Goal: Information Seeking & Learning: Find contact information

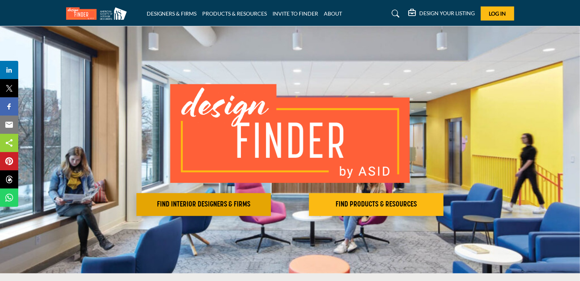
click at [203, 208] on h2 "FIND INTERIOR DESIGNERS & FIRMS" at bounding box center [204, 204] width 130 height 9
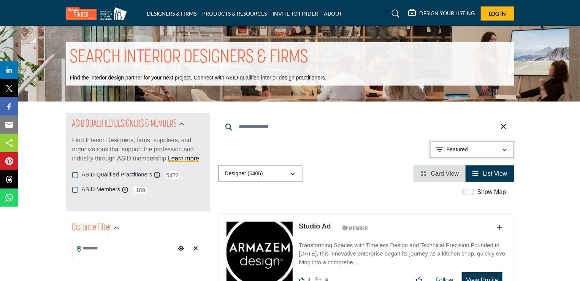
click at [506, 150] on icon "button" at bounding box center [505, 150] width 5 height 5
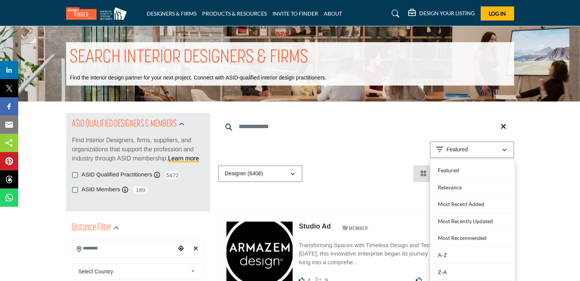
click at [147, 254] on input "Search Location" at bounding box center [124, 248] width 103 height 15
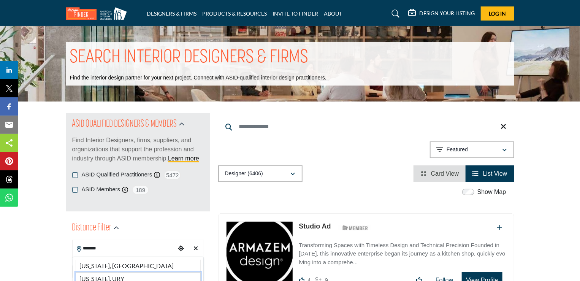
type input "*******"
drag, startPoint x: 138, startPoint y: 276, endPoint x: 135, endPoint y: 267, distance: 10.1
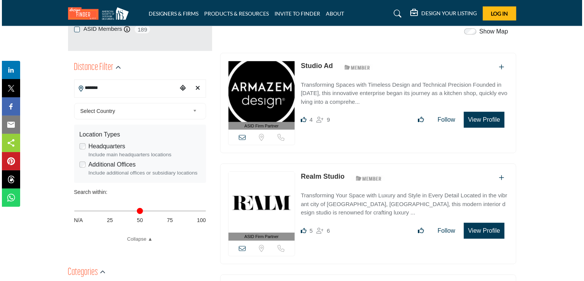
scroll to position [149, 0]
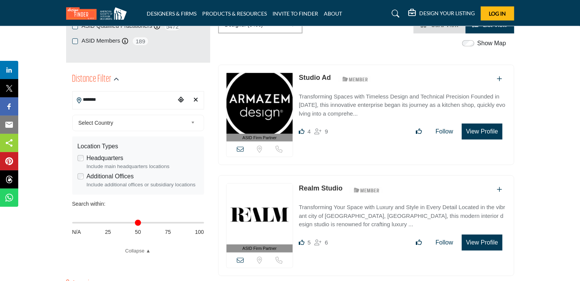
click at [473, 239] on button "View Profile" at bounding box center [482, 243] width 40 height 16
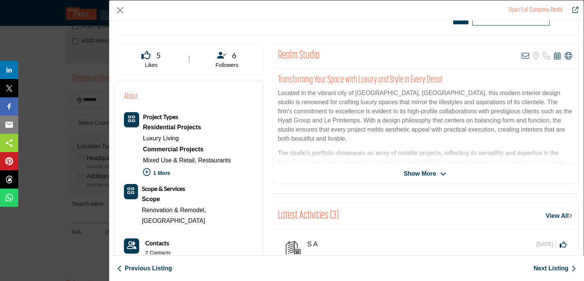
scroll to position [135, 0]
click at [440, 171] on icon "Company Data Modal" at bounding box center [443, 173] width 6 height 7
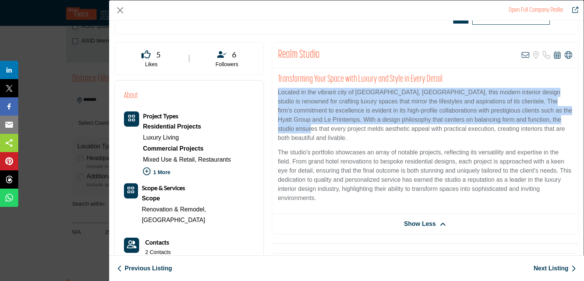
drag, startPoint x: 583, startPoint y: 84, endPoint x: 581, endPoint y: 117, distance: 33.1
click at [580, 117] on div "Realm Studio ASID Member who supports and impacts the Interior Design industry.…" at bounding box center [346, 138] width 475 height 234
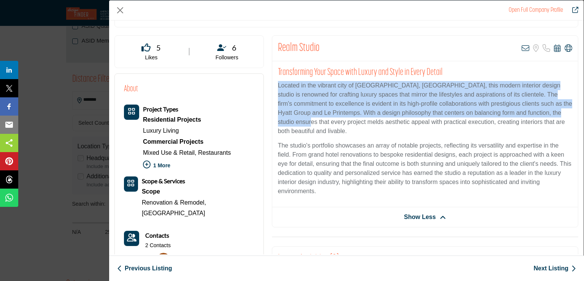
scroll to position [126, 0]
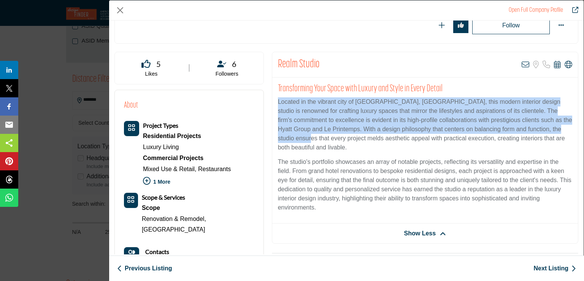
click at [457, 114] on p "Located in the vibrant city of Toronto, Canada, this modern interior design stu…" at bounding box center [425, 124] width 294 height 55
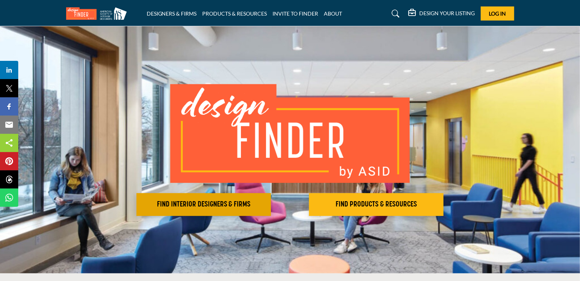
click at [183, 203] on h2 "FIND INTERIOR DESIGNERS & FIRMS" at bounding box center [204, 204] width 130 height 9
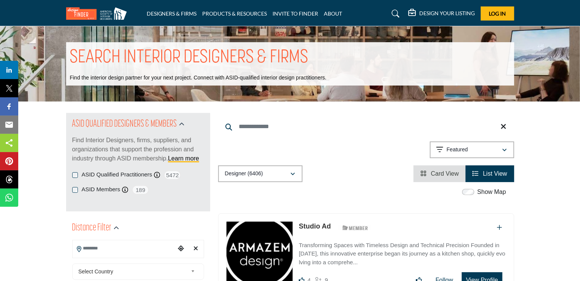
click at [149, 249] on input "Search Location" at bounding box center [124, 248] width 103 height 15
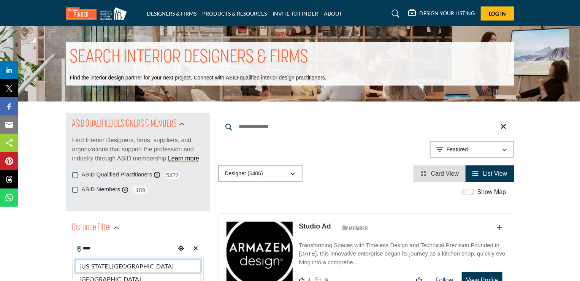
click at [97, 263] on li "Florida, USA" at bounding box center [138, 266] width 125 height 13
type input "**********"
type input "***"
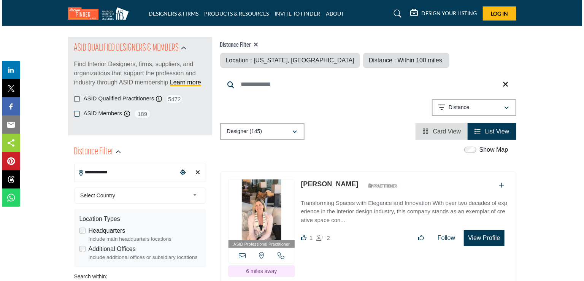
scroll to position [119, 0]
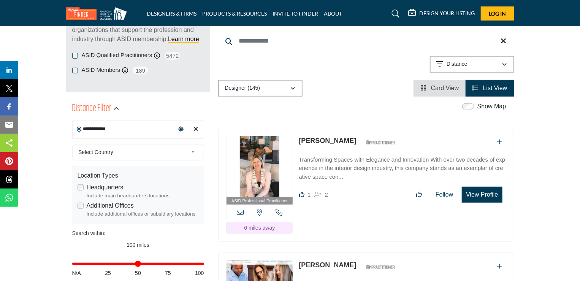
click at [478, 194] on button "View Profile" at bounding box center [482, 195] width 40 height 16
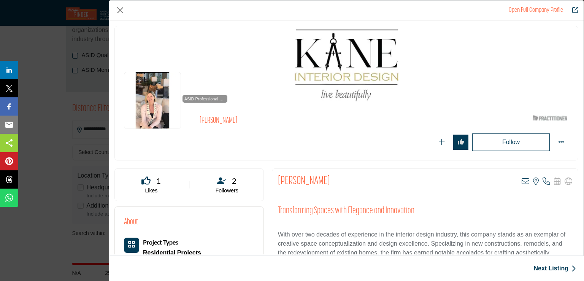
drag, startPoint x: 584, startPoint y: 58, endPoint x: 578, endPoint y: 75, distance: 17.8
click at [578, 83] on div "Open Full Company Profile Suzanne Kane ASID Qualified Practitioner who validate…" at bounding box center [346, 140] width 475 height 281
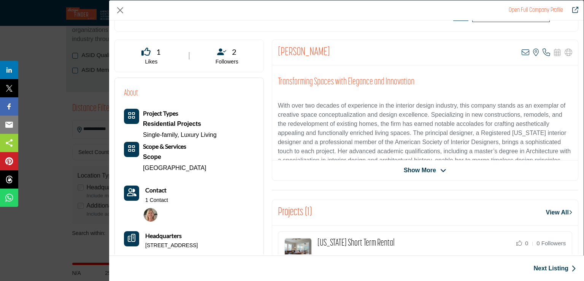
scroll to position [132, 0]
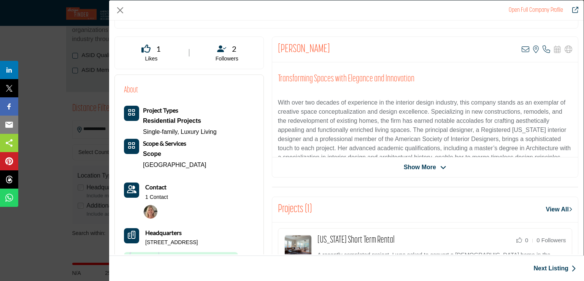
click at [436, 164] on span "Show More" at bounding box center [425, 167] width 43 height 9
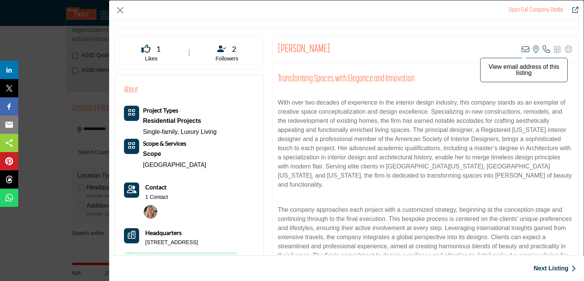
click at [523, 48] on icon "Company Data Modal" at bounding box center [526, 50] width 8 height 8
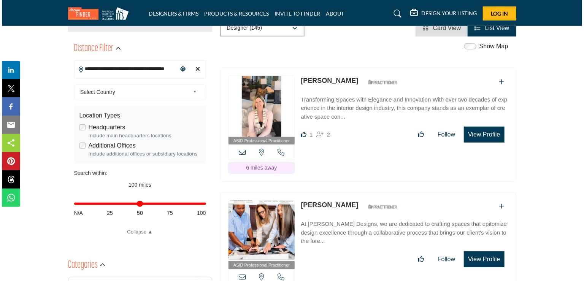
scroll to position [279, 0]
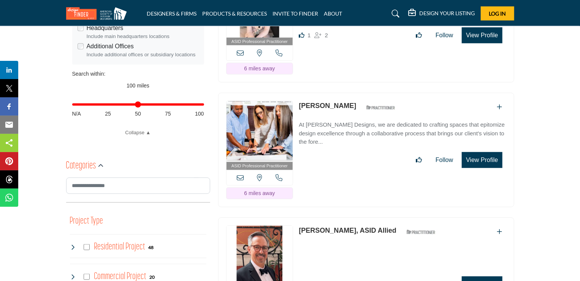
click at [482, 156] on button "View Profile" at bounding box center [482, 160] width 40 height 16
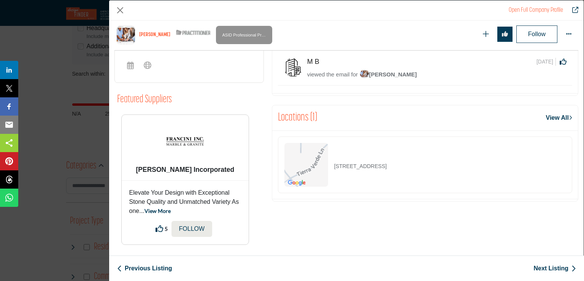
scroll to position [382, 0]
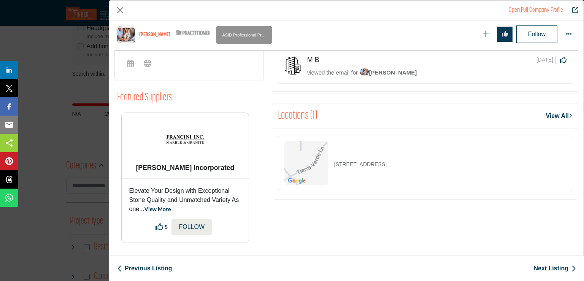
click at [413, 70] on span "[PERSON_NAME]" at bounding box center [388, 72] width 57 height 6
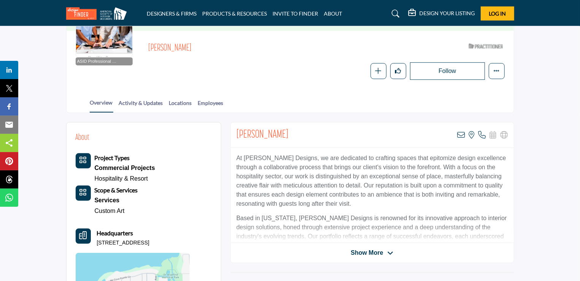
scroll to position [83, 0]
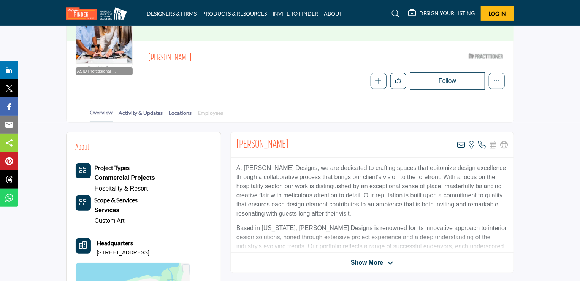
click at [204, 111] on link "Employees" at bounding box center [211, 115] width 26 height 13
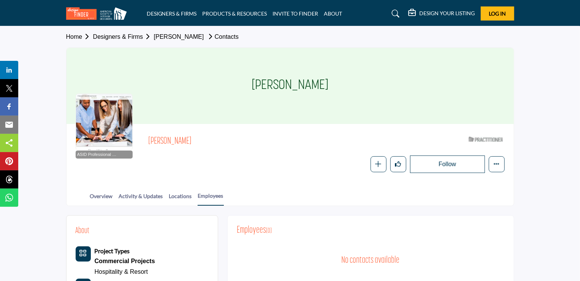
scroll to position [125, 0]
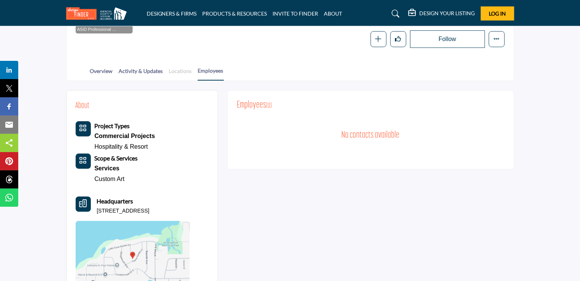
click at [180, 68] on link "Locations" at bounding box center [181, 73] width 24 height 13
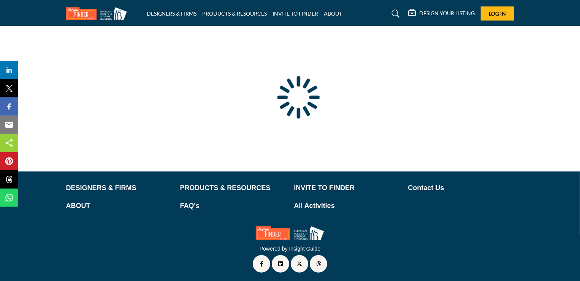
scroll to position [56, 0]
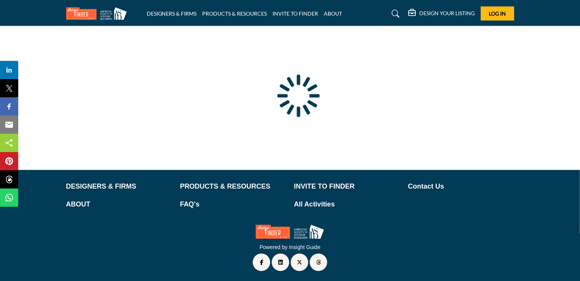
type input "**********"
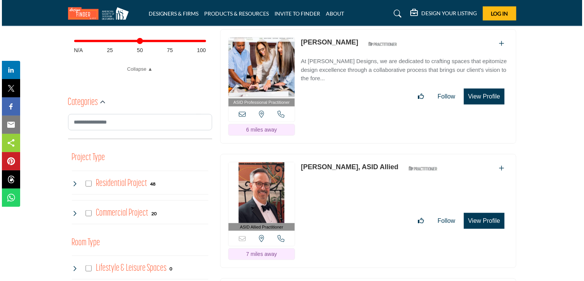
scroll to position [359, 0]
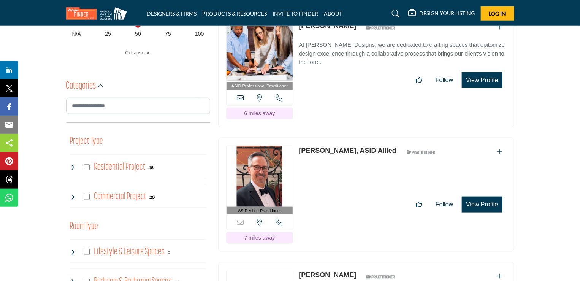
click at [488, 197] on button "View Profile" at bounding box center [482, 205] width 40 height 16
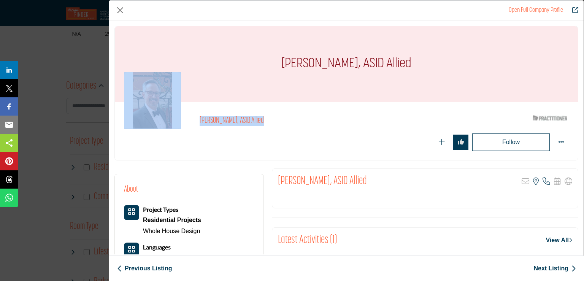
drag, startPoint x: 584, startPoint y: 60, endPoint x: 576, endPoint y: 93, distance: 33.9
click at [580, 110] on div "Open Full Company Profile Rey Hernandez, ASID Allied ASID Qualified Practitione…" at bounding box center [346, 140] width 475 height 281
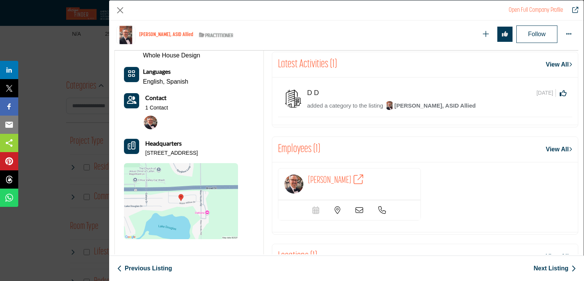
scroll to position [213, 0]
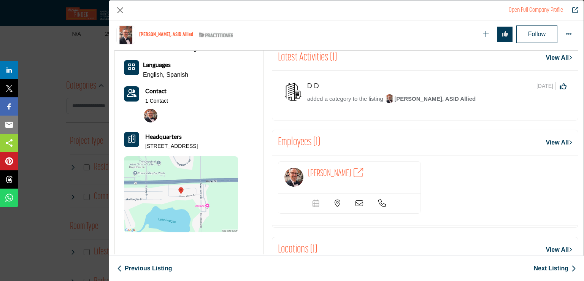
click at [157, 89] on b "Contact" at bounding box center [155, 90] width 21 height 7
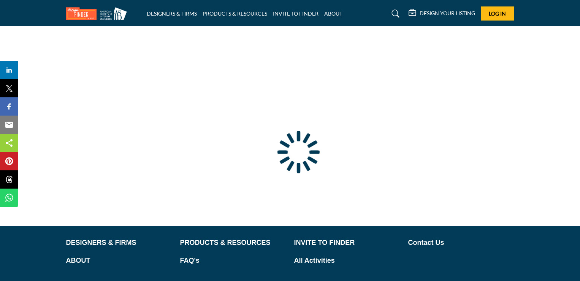
type input "**********"
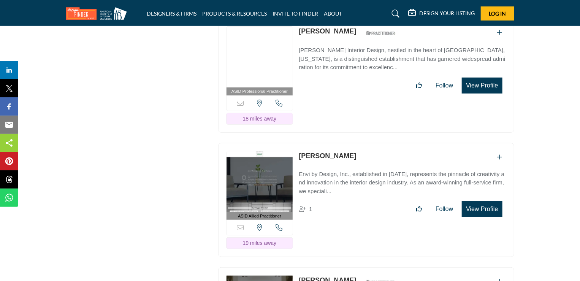
scroll to position [1612, 0]
